Goal: Information Seeking & Learning: Learn about a topic

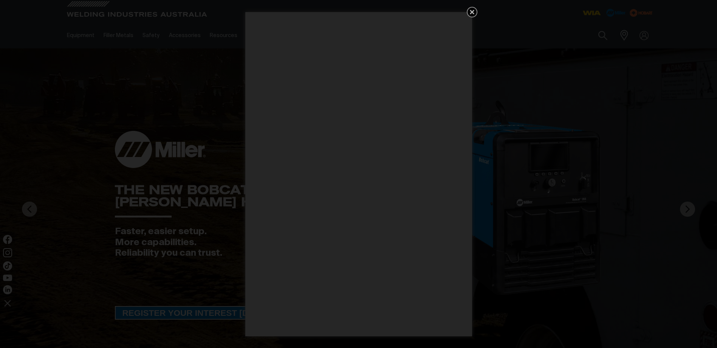
click at [473, 13] on icon "Get 5 WIA Welding Guides Free!" at bounding box center [472, 12] width 5 height 5
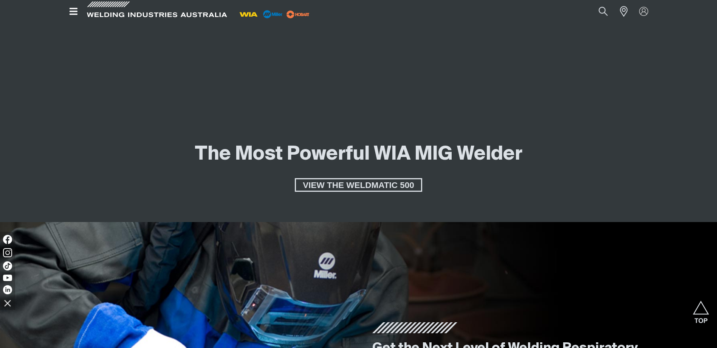
scroll to position [1513, 0]
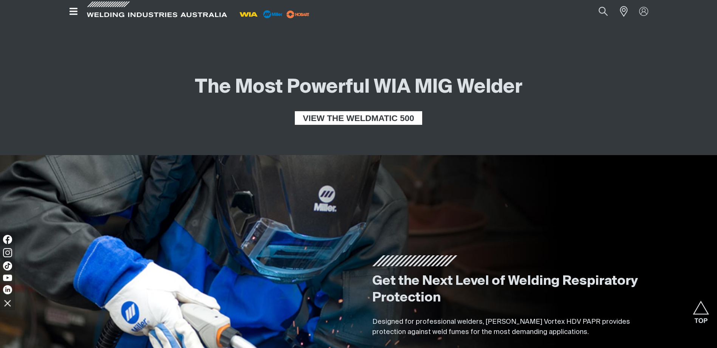
click at [362, 119] on span "VIEW THE WELDMATIC 500" at bounding box center [358, 118] width 125 height 14
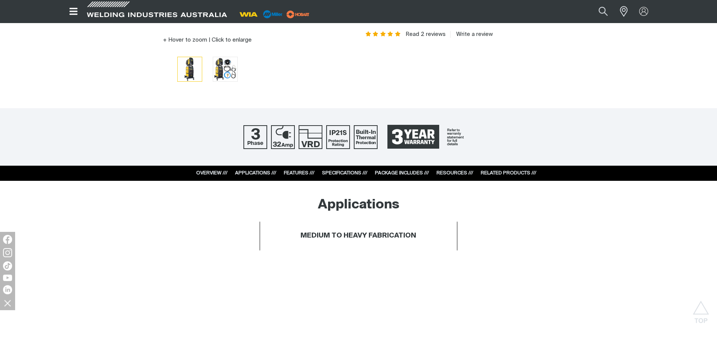
scroll to position [265, 0]
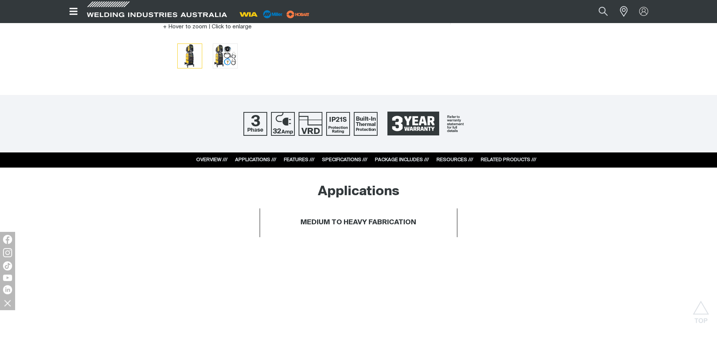
click at [340, 161] on link "SPECIFICATIONS ///" at bounding box center [344, 159] width 45 height 5
click at [296, 159] on link "FEATURES ///" at bounding box center [299, 159] width 31 height 5
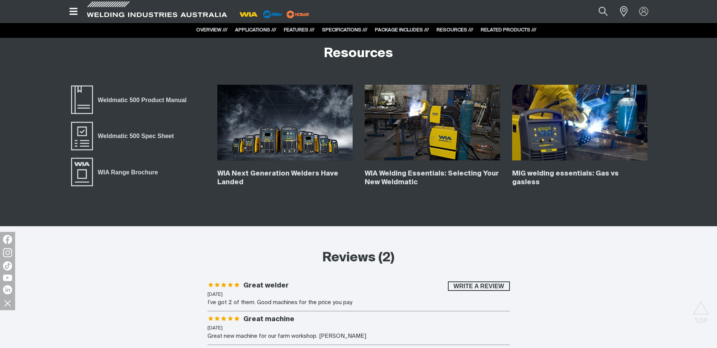
scroll to position [2874, 0]
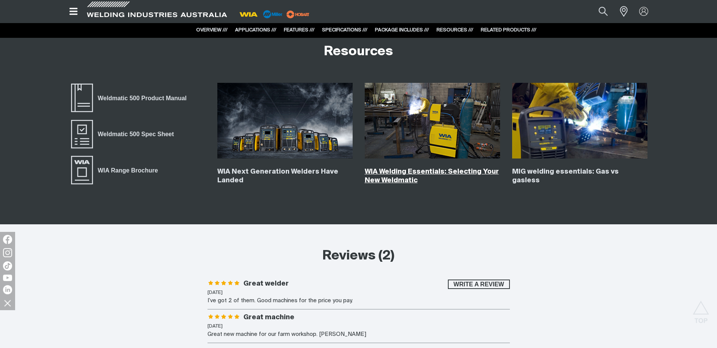
click at [401, 178] on link "WIA Welding Essentials: Selecting Your New Weldmatic" at bounding box center [432, 176] width 134 height 16
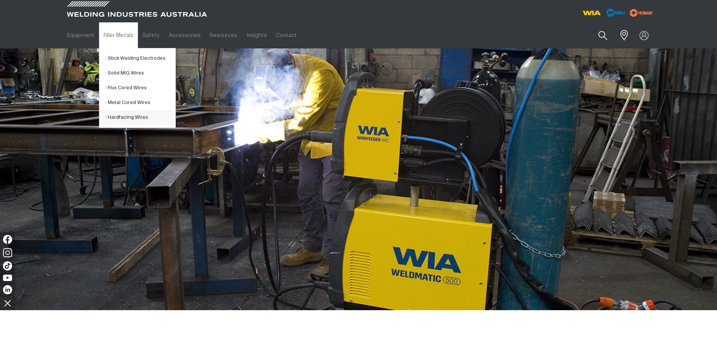
click at [123, 116] on link "Hardfacing Wires" at bounding box center [140, 117] width 70 height 15
